Goal: Navigation & Orientation: Find specific page/section

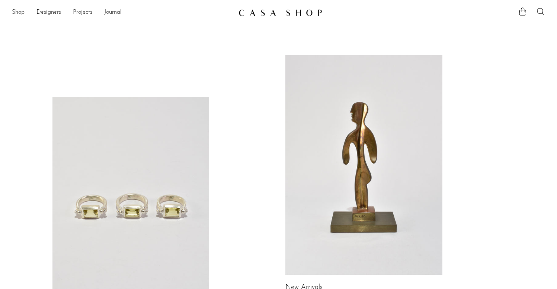
click at [19, 13] on link "Shop" at bounding box center [18, 13] width 13 height 10
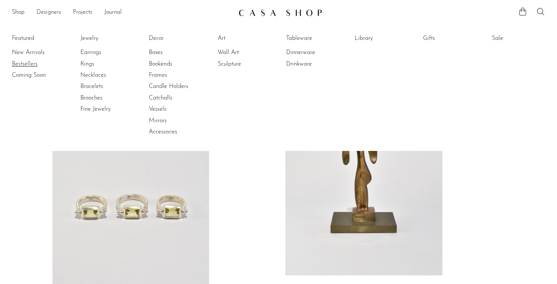
click at [26, 60] on link "Bestsellers" at bounding box center [40, 64] width 56 height 8
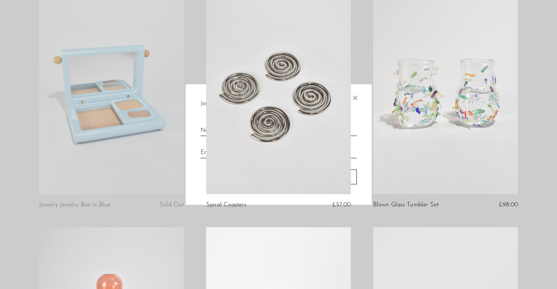
scroll to position [572, 0]
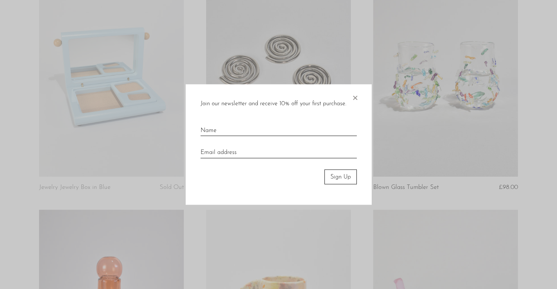
click at [356, 97] on span "×" at bounding box center [354, 96] width 7 height 24
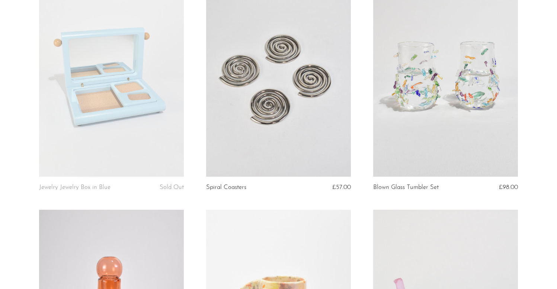
click at [285, 76] on link at bounding box center [278, 75] width 145 height 203
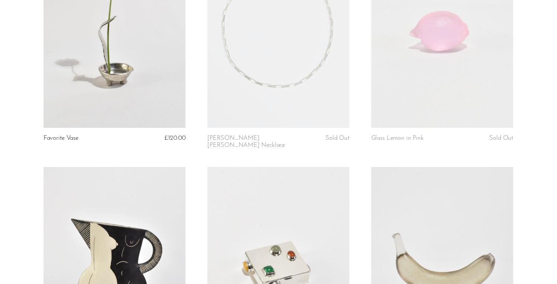
scroll to position [0, 0]
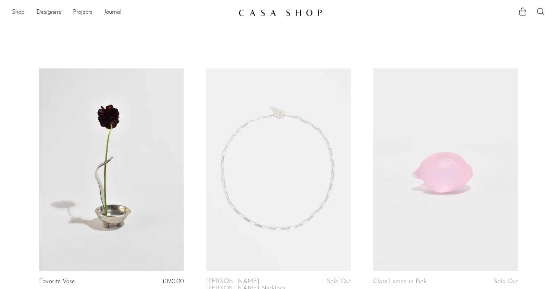
click at [19, 10] on link "Shop" at bounding box center [18, 13] width 13 height 10
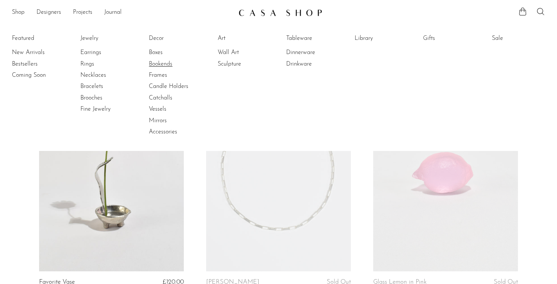
click at [159, 64] on link "Bookends" at bounding box center [177, 64] width 56 height 8
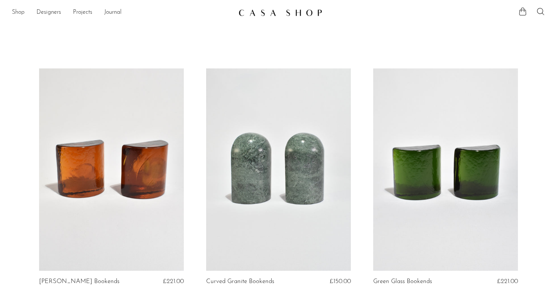
click at [16, 12] on link "Shop" at bounding box center [18, 13] width 13 height 10
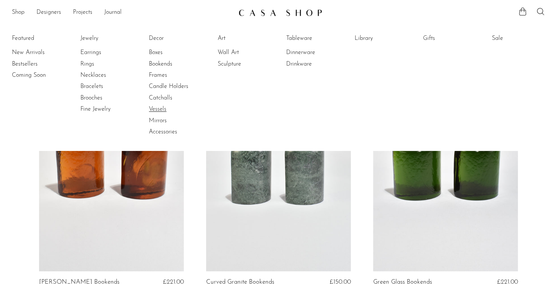
click at [162, 108] on link "Vessels" at bounding box center [177, 109] width 56 height 8
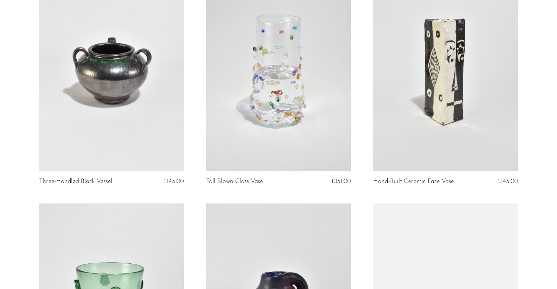
scroll to position [582, 0]
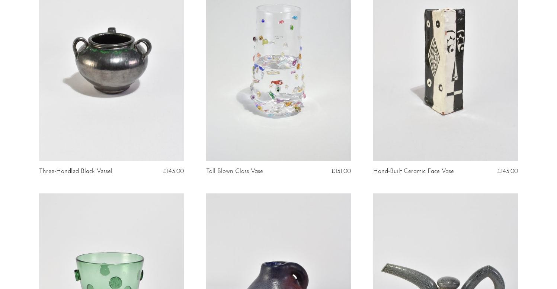
click at [301, 80] on link at bounding box center [278, 59] width 145 height 203
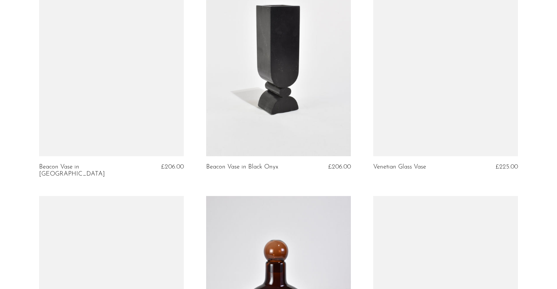
scroll to position [1531, 0]
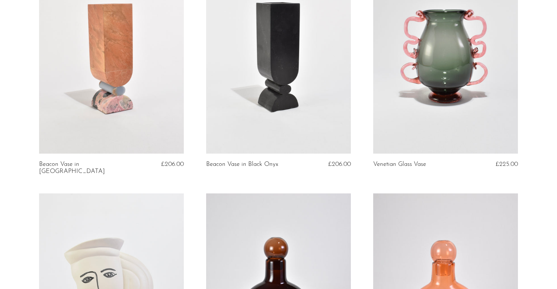
click at [395, 143] on link at bounding box center [445, 52] width 145 height 203
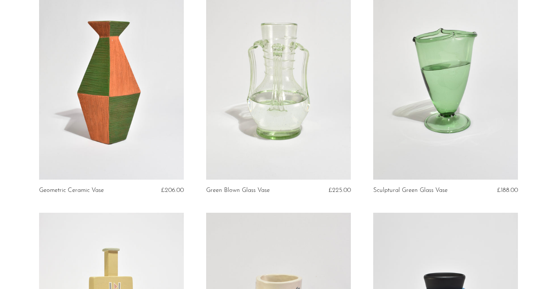
scroll to position [0, 0]
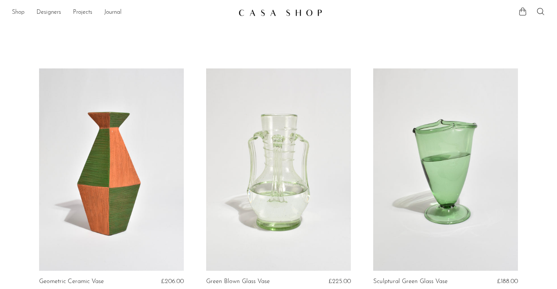
click at [20, 11] on link "Shop" at bounding box center [18, 13] width 13 height 10
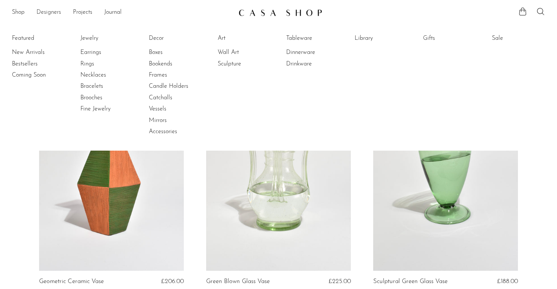
click at [47, 14] on link "Designers" at bounding box center [48, 13] width 25 height 10
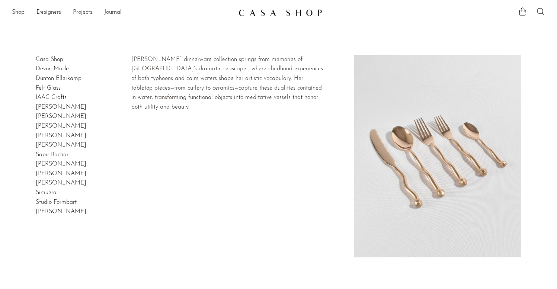
click at [55, 105] on link "[PERSON_NAME]" at bounding box center [61, 107] width 51 height 6
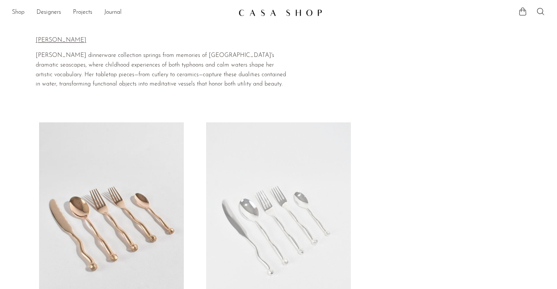
click at [18, 12] on link "Shop" at bounding box center [18, 13] width 13 height 10
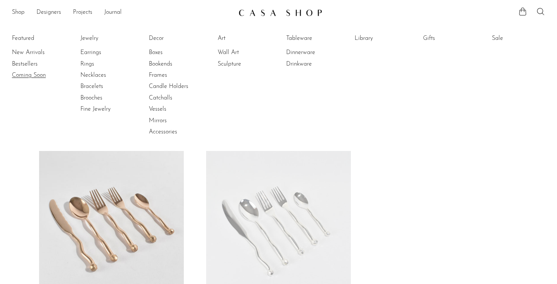
click at [26, 74] on link "Coming Soon" at bounding box center [40, 75] width 56 height 8
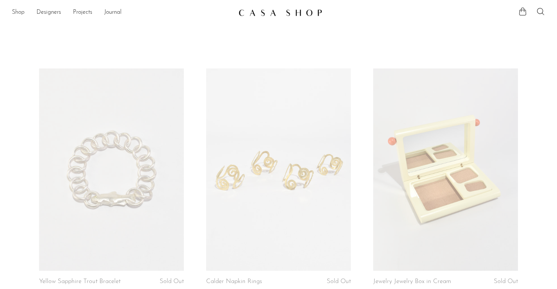
click at [22, 10] on link "Shop" at bounding box center [18, 13] width 13 height 10
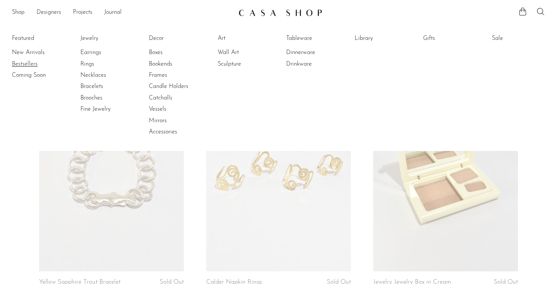
click at [27, 64] on link "Bestsellers" at bounding box center [40, 64] width 56 height 8
